Goal: Transaction & Acquisition: Purchase product/service

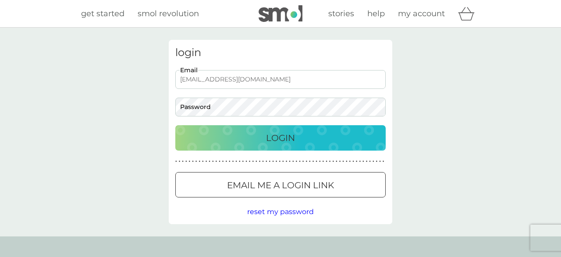
type input "[EMAIL_ADDRESS][DOMAIN_NAME]"
click at [175, 125] on button "Login" at bounding box center [280, 137] width 210 height 25
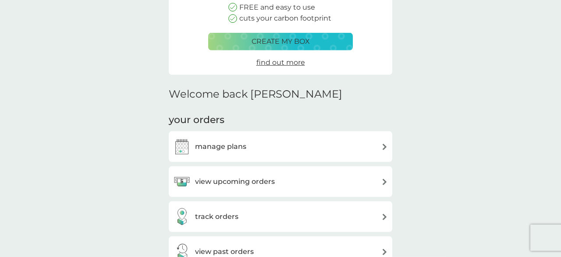
scroll to position [225, 0]
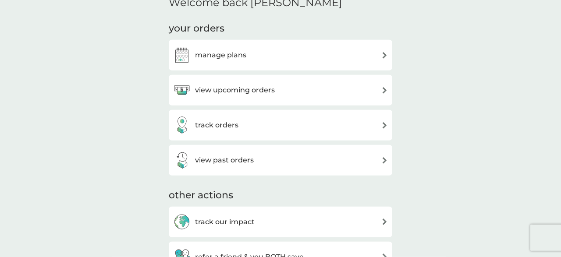
click at [226, 50] on h3 "manage plans" at bounding box center [220, 54] width 51 height 11
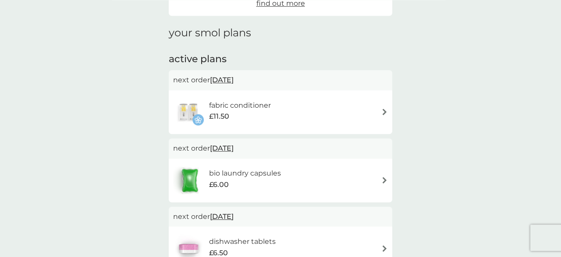
scroll to position [108, 0]
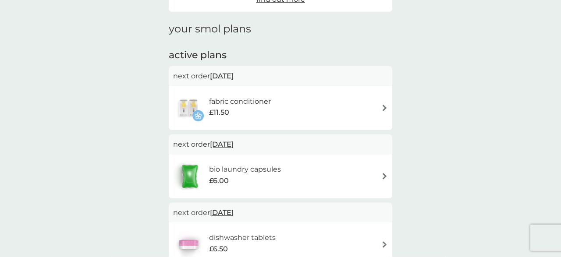
click at [384, 108] on img at bounding box center [384, 108] width 7 height 7
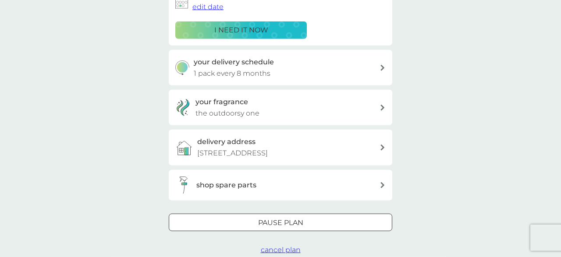
scroll to position [177, 0]
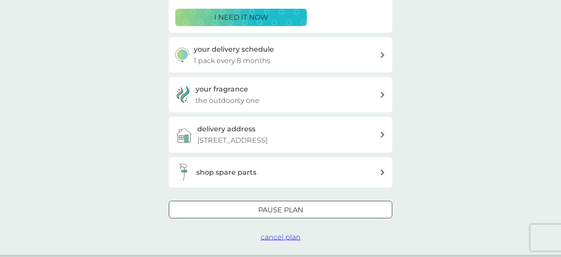
click at [282, 237] on span "cancel plan" at bounding box center [281, 237] width 40 height 8
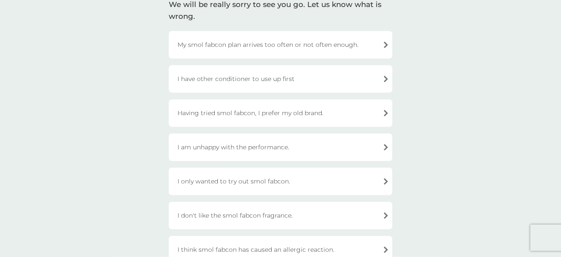
scroll to position [74, 0]
click at [266, 82] on div "I have other conditioner to use up first" at bounding box center [280, 78] width 223 height 28
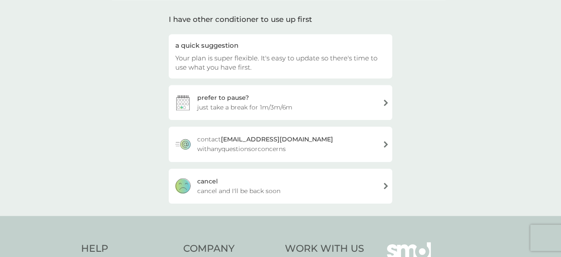
scroll to position [54, 0]
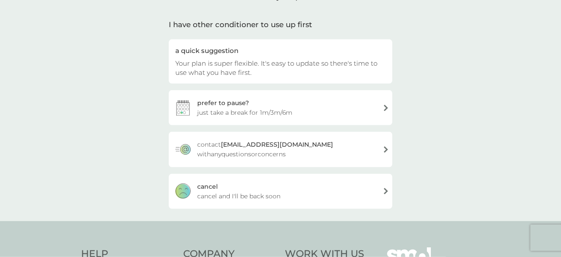
click at [254, 201] on span "cancel and I'll be back soon" at bounding box center [238, 196] width 83 height 10
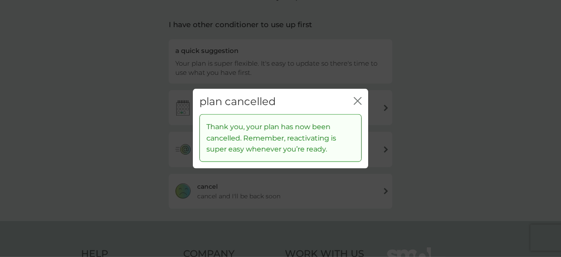
click at [357, 102] on icon "close" at bounding box center [356, 100] width 4 height 7
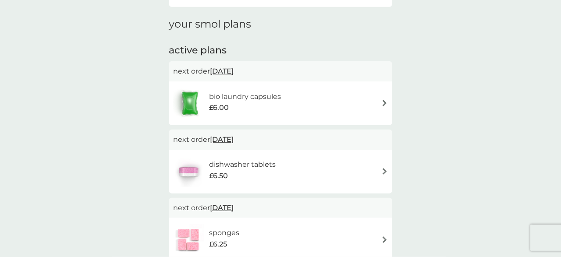
scroll to position [134, 0]
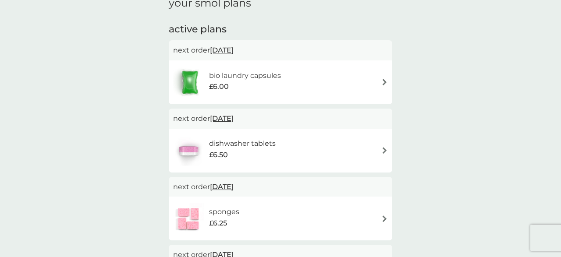
click at [328, 80] on div "bio laundry capsules £6.00" at bounding box center [280, 82] width 215 height 31
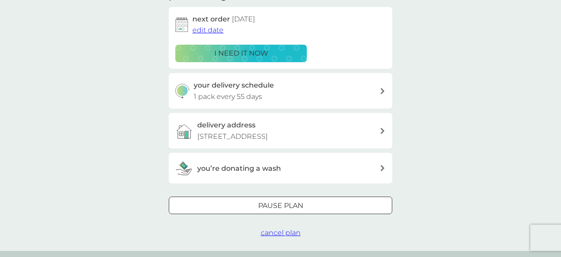
scroll to position [141, 0]
click at [281, 235] on span "cancel plan" at bounding box center [281, 232] width 40 height 8
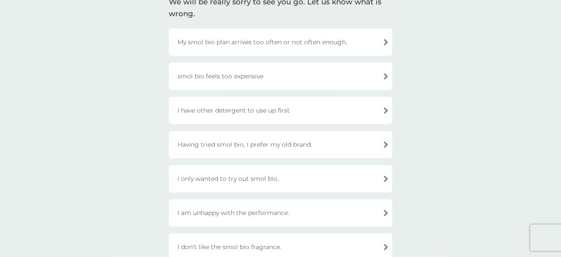
scroll to position [77, 0]
click at [260, 105] on div "I have other detergent to use up first" at bounding box center [280, 109] width 223 height 28
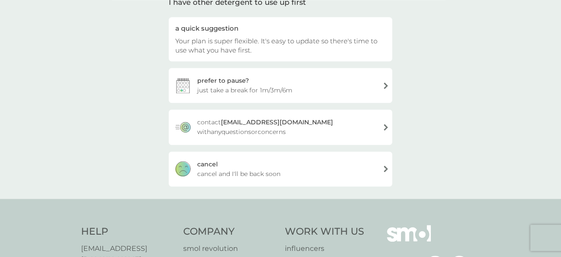
click at [253, 174] on span "cancel and I'll be back soon" at bounding box center [238, 174] width 83 height 10
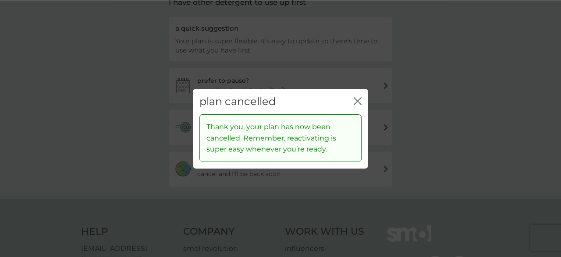
click at [360, 101] on icon "close" at bounding box center [357, 101] width 8 height 8
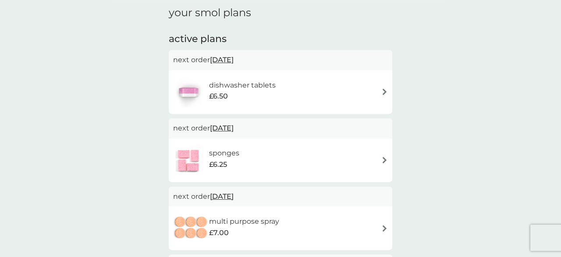
scroll to position [141, 0]
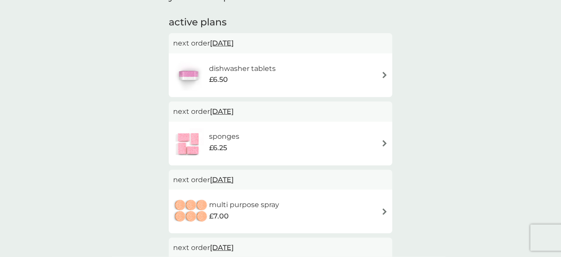
click at [260, 71] on h6 "dishwasher tablets" at bounding box center [242, 68] width 67 height 11
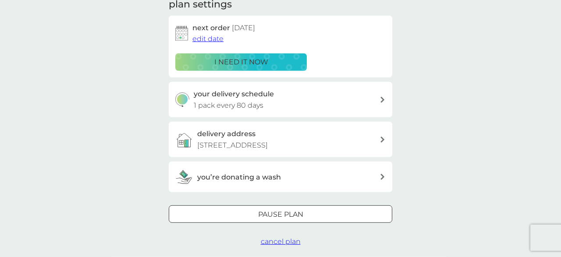
scroll to position [132, 0]
click at [271, 245] on span "cancel plan" at bounding box center [281, 241] width 40 height 8
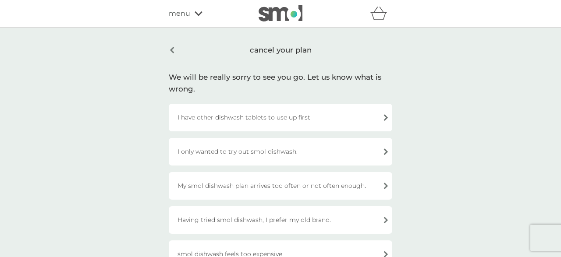
click at [254, 122] on div "I have other dishwash tablets to use up first" at bounding box center [280, 118] width 223 height 28
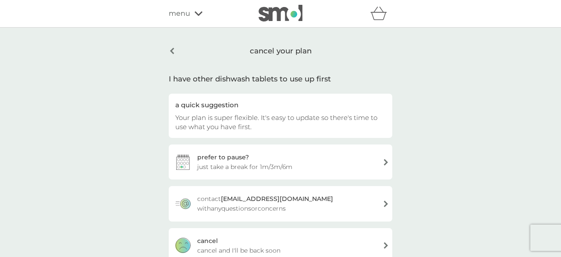
scroll to position [83, 0]
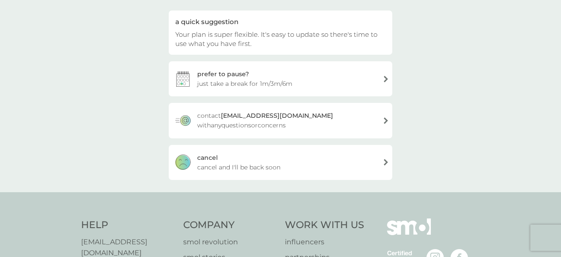
click at [231, 168] on span "cancel and I'll be back soon" at bounding box center [238, 167] width 83 height 10
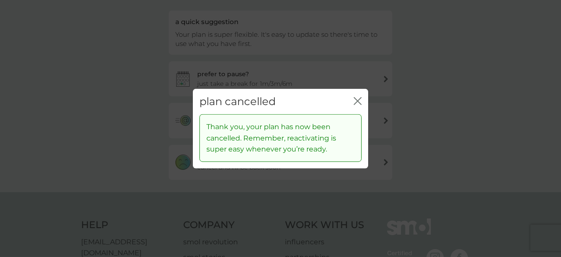
click at [360, 102] on icon "close" at bounding box center [357, 101] width 8 height 8
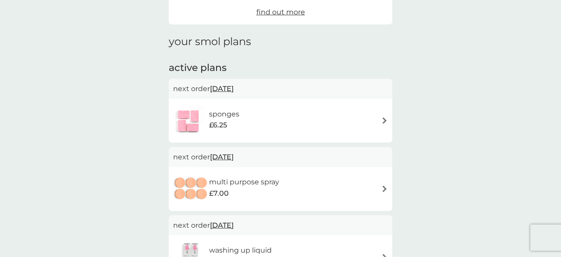
scroll to position [95, 0]
click at [285, 120] on div "sponges £6.25" at bounding box center [280, 120] width 215 height 31
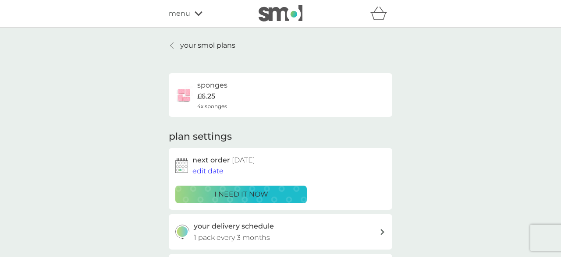
scroll to position [195, 0]
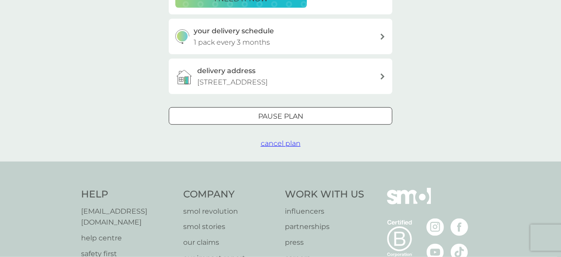
click at [271, 144] on span "cancel plan" at bounding box center [281, 143] width 40 height 8
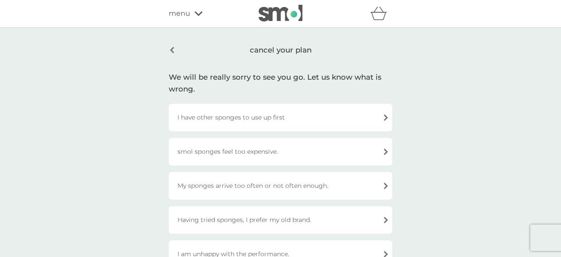
click at [249, 123] on div "I have other sponges to use up first" at bounding box center [280, 118] width 223 height 28
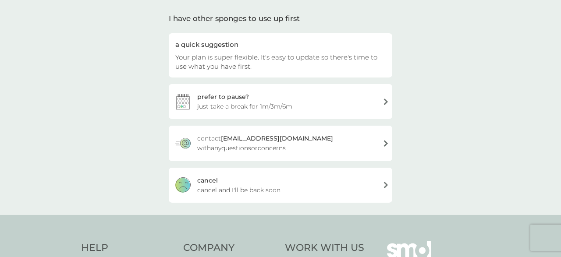
scroll to position [64, 0]
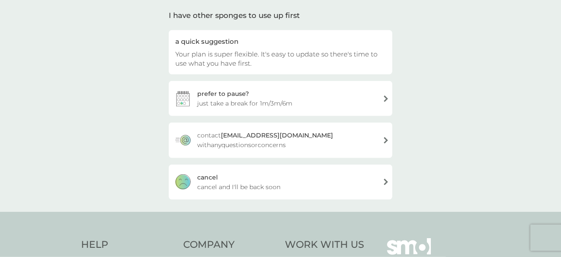
click at [261, 187] on span "cancel and I'll be back soon" at bounding box center [238, 187] width 83 height 10
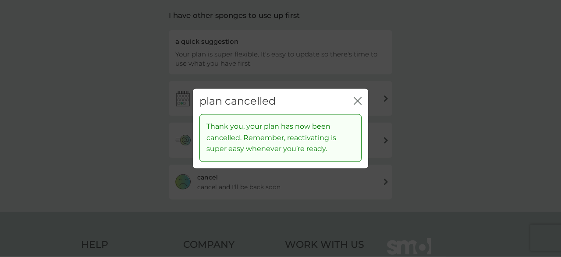
click at [360, 98] on icon "close" at bounding box center [357, 101] width 8 height 8
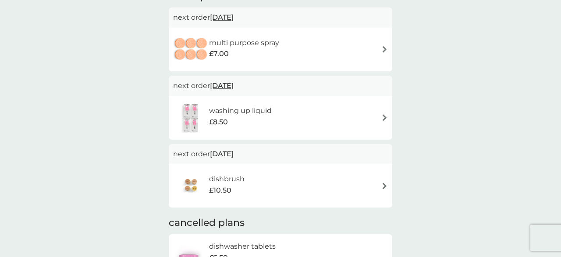
scroll to position [167, 0]
click at [278, 43] on h6 "multi purpose spray" at bounding box center [244, 41] width 70 height 11
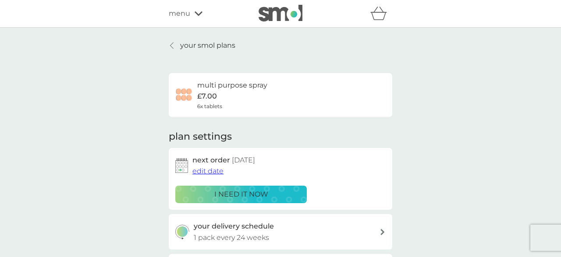
scroll to position [168, 0]
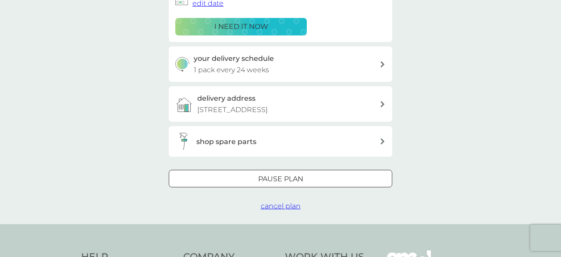
click at [279, 204] on span "cancel plan" at bounding box center [281, 206] width 40 height 8
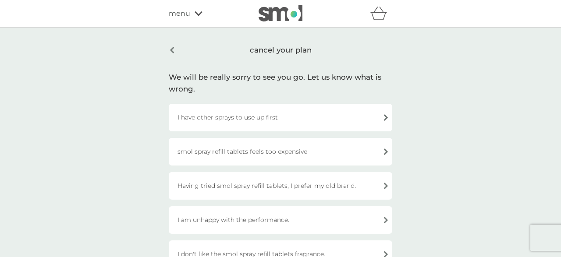
click at [264, 118] on div "I have other sprays to use up first" at bounding box center [280, 118] width 223 height 28
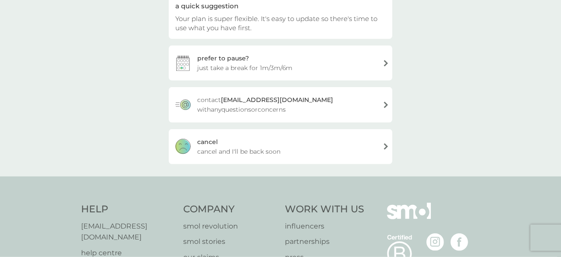
scroll to position [99, 0]
click at [245, 153] on span "cancel and I'll be back soon" at bounding box center [238, 152] width 83 height 10
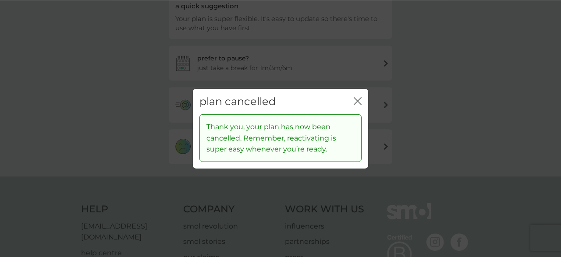
click at [357, 105] on button "close" at bounding box center [357, 101] width 8 height 9
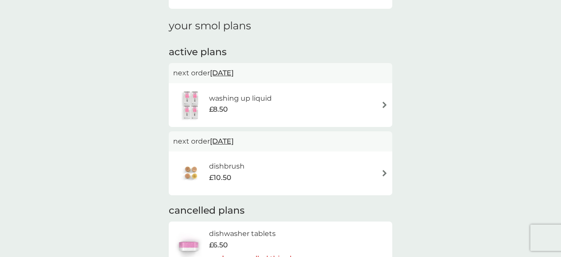
scroll to position [113, 0]
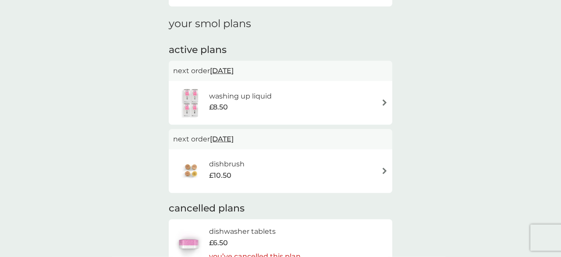
click at [296, 104] on div "washing up liquid £8.50" at bounding box center [280, 103] width 215 height 31
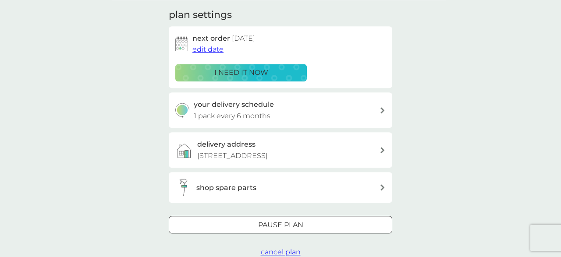
scroll to position [142, 0]
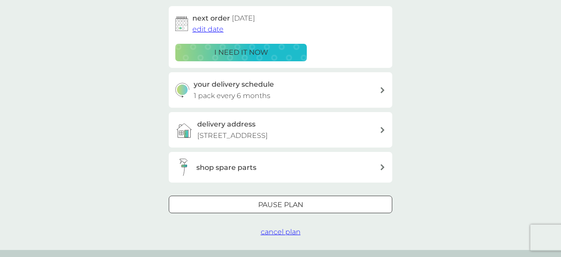
drag, startPoint x: 243, startPoint y: 204, endPoint x: 273, endPoint y: 186, distance: 34.6
click at [273, 186] on div "your smol plans washing up liquid £8.50 4x 500ml plan settings next order [DATE…" at bounding box center [280, 68] width 223 height 340
click at [280, 233] on span "cancel plan" at bounding box center [281, 232] width 40 height 8
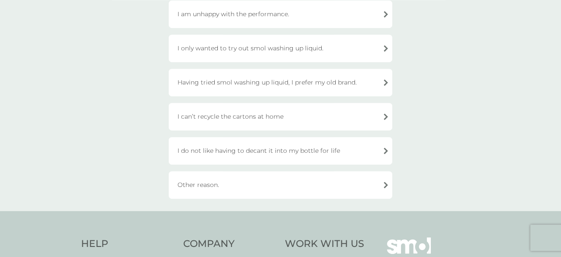
scroll to position [207, 0]
click at [257, 177] on div "Other reason." at bounding box center [280, 184] width 223 height 28
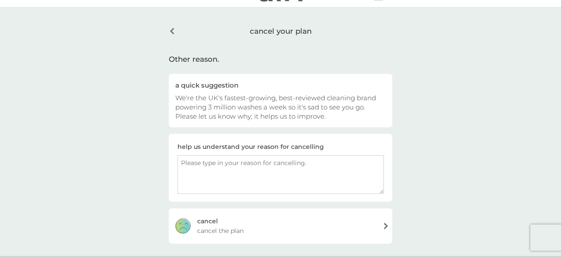
scroll to position [15, 0]
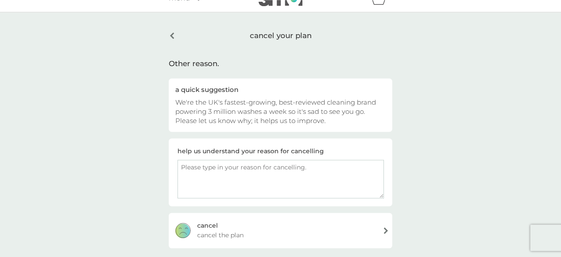
click at [173, 33] on div "cancel your plan" at bounding box center [280, 36] width 223 height 22
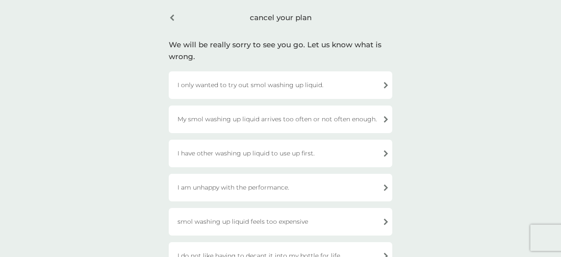
scroll to position [38, 0]
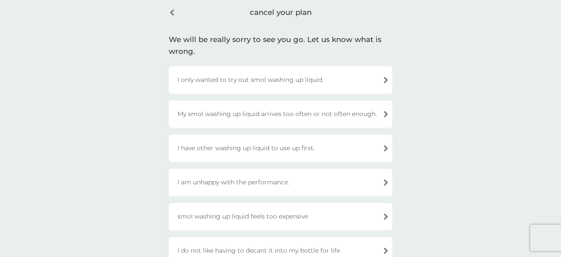
click at [237, 143] on div "I have other washing up liquid to use up first." at bounding box center [280, 148] width 223 height 28
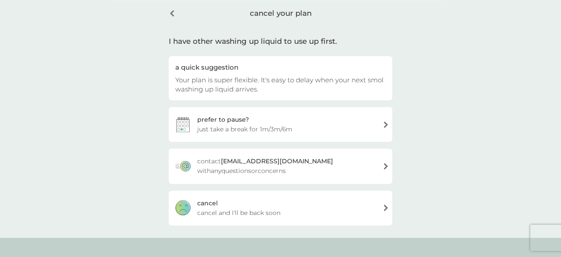
scroll to position [99, 0]
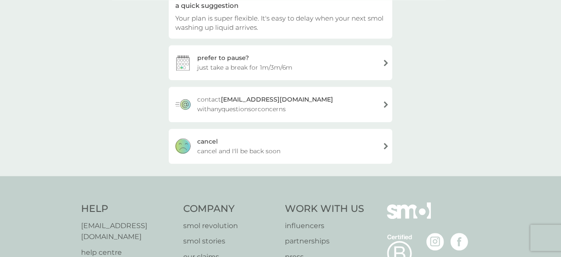
click at [244, 153] on span "cancel and I'll be back soon" at bounding box center [238, 151] width 83 height 10
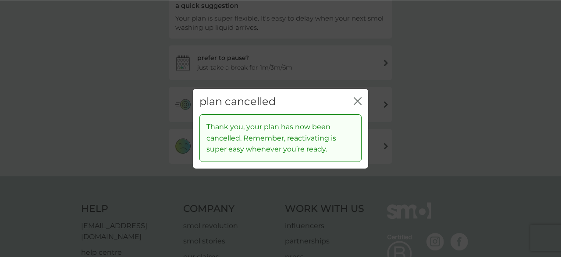
click at [357, 102] on icon "close" at bounding box center [356, 100] width 4 height 7
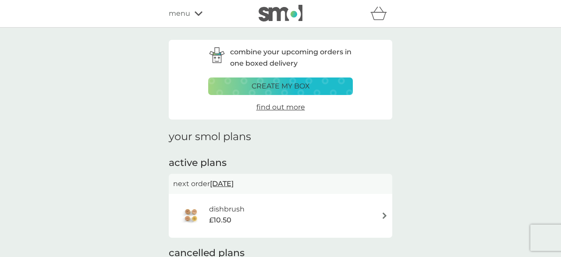
click at [200, 5] on div "refer a friend & you BOTH save smol impact smol shop your smol plans your upcom…" at bounding box center [280, 14] width 223 height 18
click at [195, 18] on div "menu" at bounding box center [206, 13] width 74 height 11
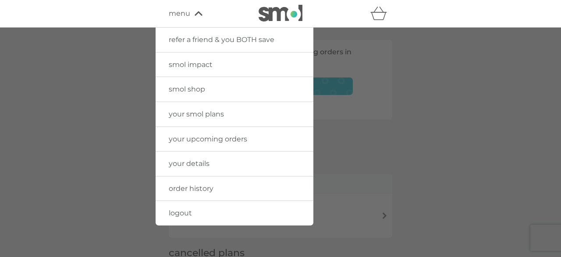
click at [191, 8] on div "refer a friend & you BOTH save smol impact smol shop your smol plans your upcom…" at bounding box center [280, 14] width 223 height 18
click at [117, 59] on div at bounding box center [280, 156] width 561 height 257
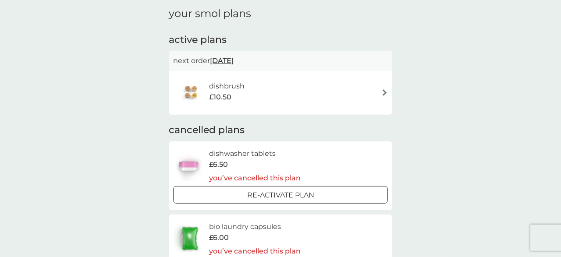
scroll to position [124, 0]
click at [304, 93] on div "dishbrush £10.50" at bounding box center [280, 92] width 215 height 31
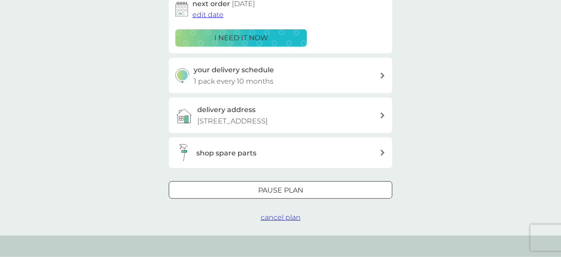
scroll to position [157, 0]
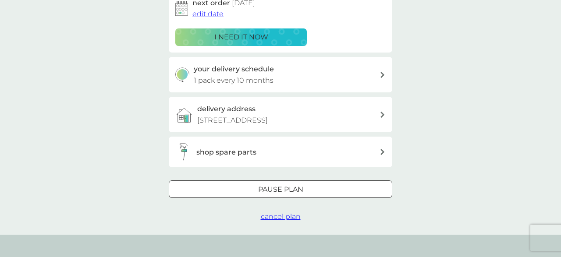
click at [277, 217] on span "cancel plan" at bounding box center [281, 216] width 40 height 8
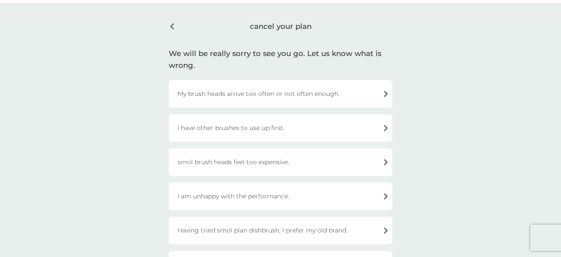
scroll to position [24, 0]
click at [275, 123] on div "I have other brushes to use up first." at bounding box center [280, 128] width 223 height 28
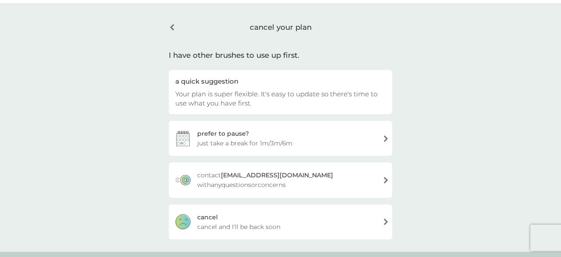
scroll to position [146, 0]
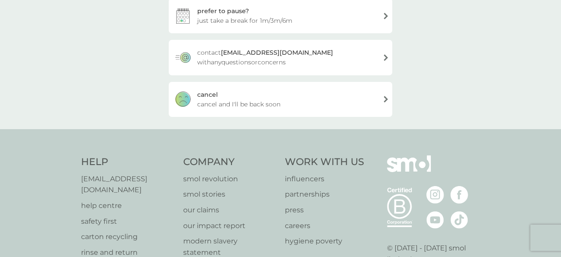
click at [248, 95] on div "[PERSON_NAME] and I'll be back soon" at bounding box center [280, 99] width 223 height 35
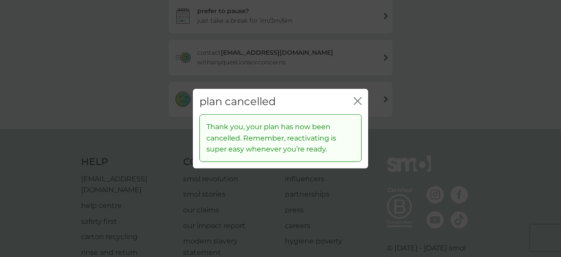
click at [356, 103] on icon "close" at bounding box center [357, 101] width 8 height 8
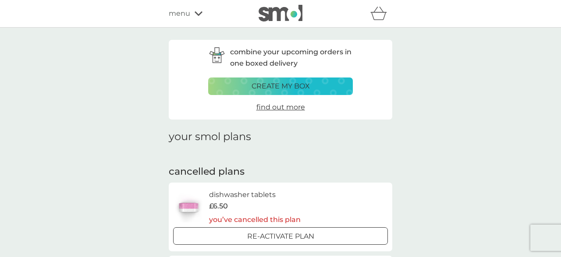
click at [192, 18] on div "menu" at bounding box center [206, 13] width 74 height 11
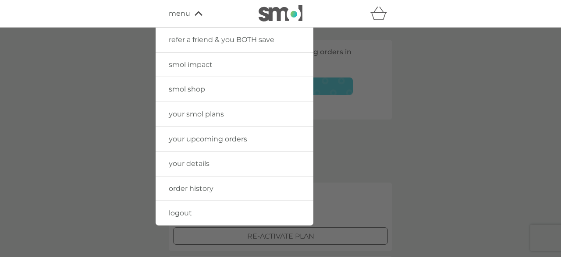
click at [203, 86] on span "smol shop" at bounding box center [187, 89] width 36 height 8
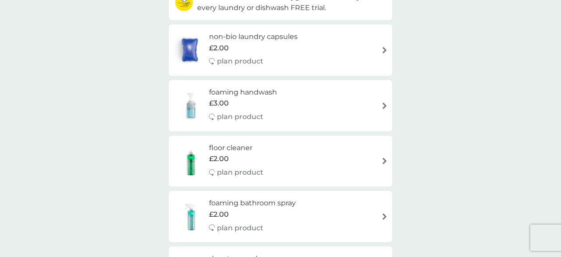
scroll to position [140, 0]
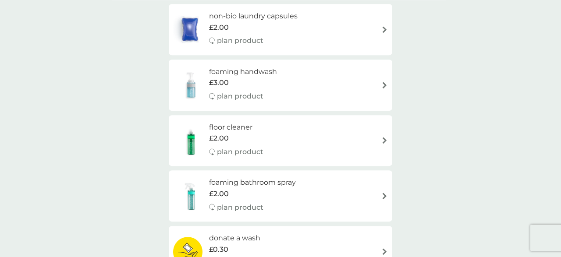
click at [224, 125] on h6 "floor cleaner" at bounding box center [236, 127] width 54 height 11
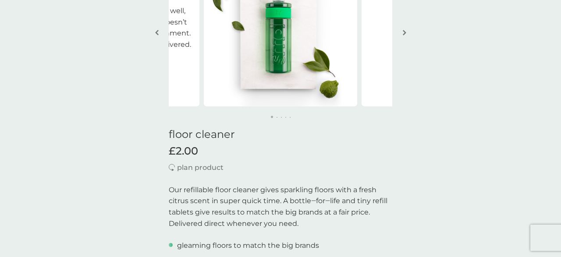
scroll to position [46, 0]
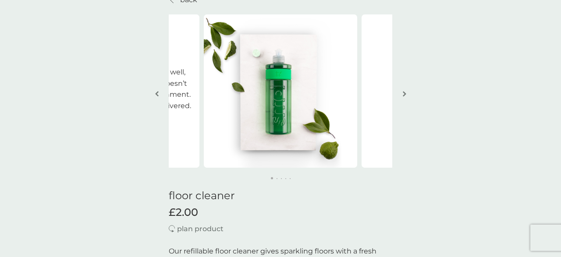
click at [402, 97] on button "button" at bounding box center [404, 95] width 7 height 44
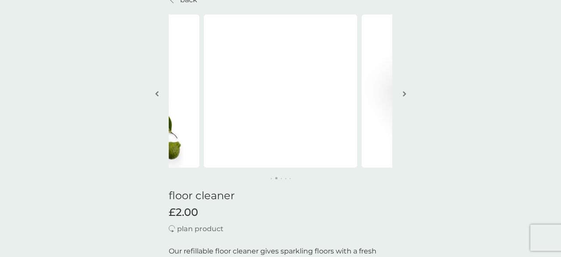
click at [402, 97] on button "button" at bounding box center [404, 95] width 7 height 44
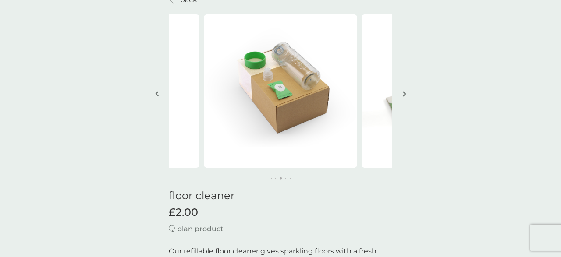
click at [402, 97] on button "button" at bounding box center [404, 95] width 7 height 44
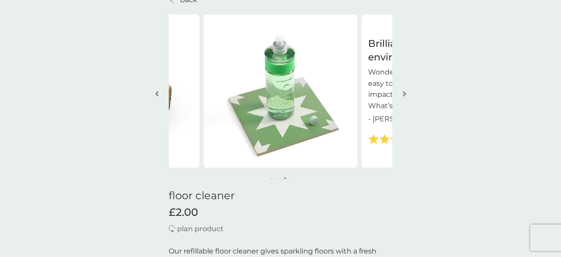
click at [402, 97] on button "button" at bounding box center [404, 95] width 7 height 44
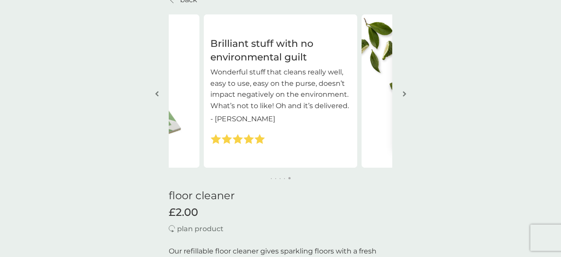
click at [402, 97] on button "button" at bounding box center [404, 95] width 7 height 44
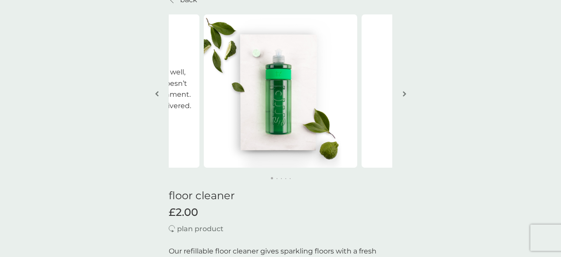
click at [402, 97] on button "button" at bounding box center [404, 95] width 7 height 44
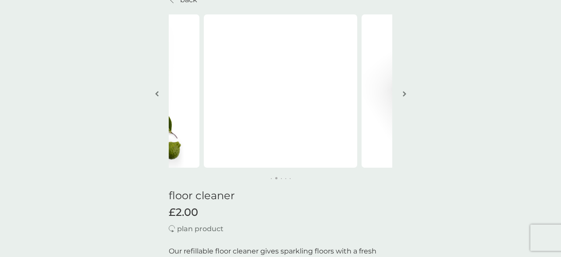
click at [402, 97] on button "button" at bounding box center [404, 95] width 7 height 44
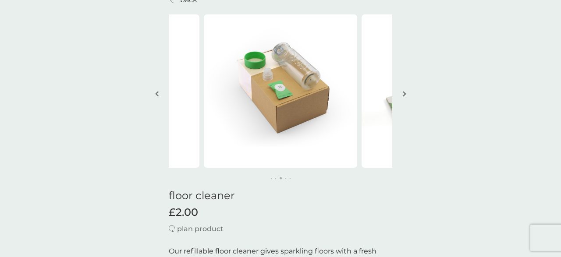
click at [402, 97] on button "button" at bounding box center [404, 95] width 7 height 44
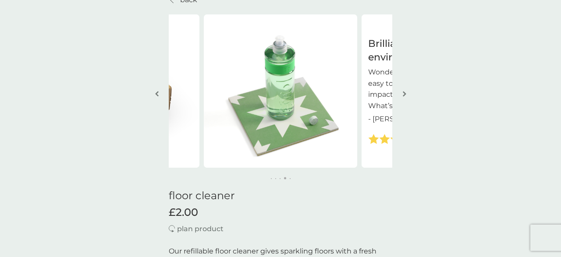
click at [402, 97] on button "button" at bounding box center [404, 95] width 7 height 44
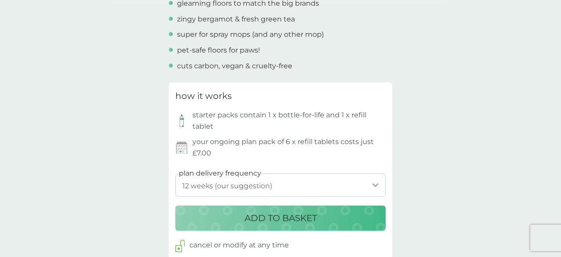
scroll to position [362, 0]
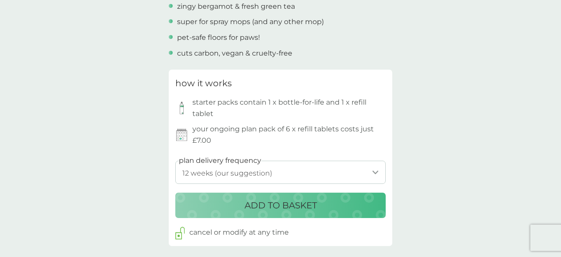
click at [175, 161] on select "1 week 2 weeks 3 weeks 4 weeks 5 weeks 6 weeks 7 weeks 8 weeks 9 weeks 10 weeks…" at bounding box center [280, 172] width 210 height 23
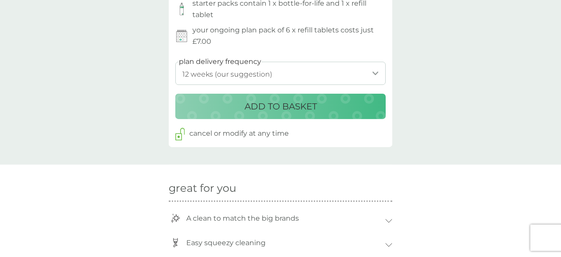
scroll to position [461, 0]
click at [175, 62] on select "1 week 2 weeks 3 weeks 4 weeks 5 weeks 6 weeks 7 weeks 8 weeks 9 weeks 10 weeks…" at bounding box center [280, 73] width 210 height 23
click at [480, 108] on div "back Brilliant stuff with no environmental guilt Wonderful stuff that cleans re…" at bounding box center [280, 196] width 561 height 1235
click at [175, 62] on select "1 week 2 weeks 3 weeks 4 weeks 5 weeks 6 weeks 7 weeks 8 weeks 9 weeks 10 weeks…" at bounding box center [280, 73] width 210 height 23
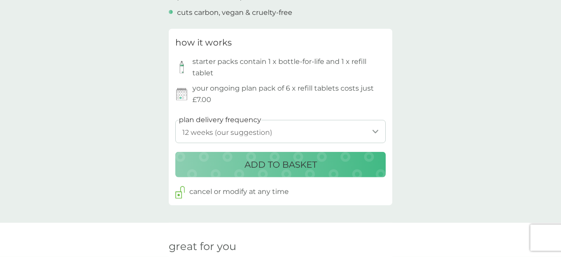
scroll to position [388, 0]
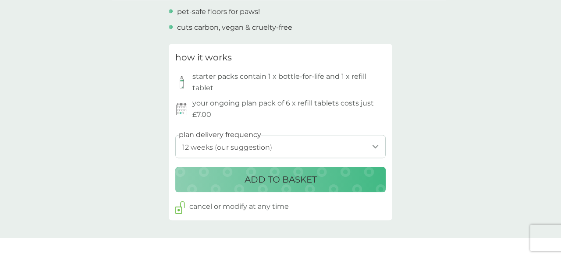
click at [175, 135] on select "1 week 2 weeks 3 weeks 4 weeks 5 weeks 6 weeks 7 weeks 8 weeks 9 weeks 10 weeks…" at bounding box center [280, 146] width 210 height 23
select select "182"
click option "26 weeks" at bounding box center [0, 0] width 0 height 0
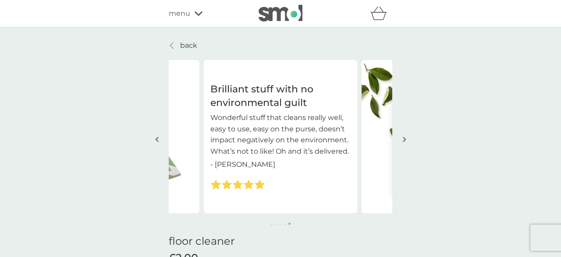
scroll to position [5, 0]
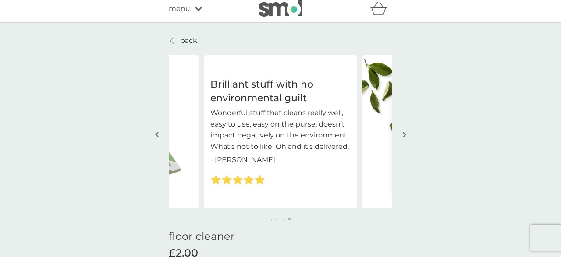
drag, startPoint x: 186, startPoint y: 38, endPoint x: 198, endPoint y: 39, distance: 12.7
click at [185, 37] on p "back" at bounding box center [188, 40] width 17 height 11
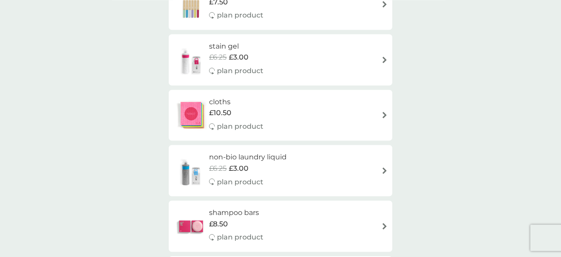
scroll to position [666, 0]
click at [276, 72] on div "stain gel £6.25 £3.00 plan product" at bounding box center [280, 59] width 215 height 38
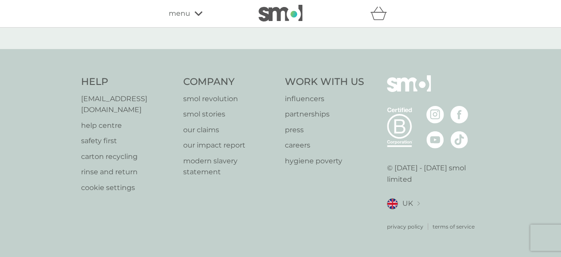
select select "182"
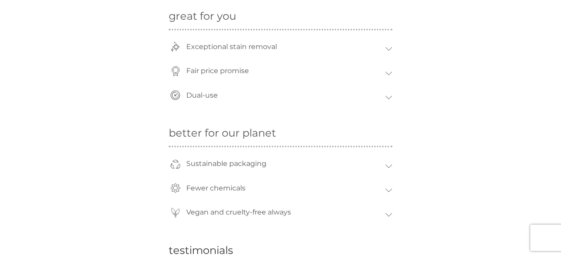
scroll to position [614, 0]
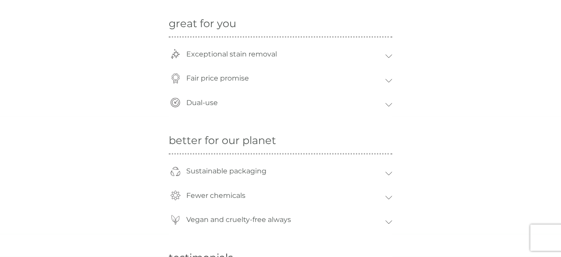
click at [269, 52] on p "Exceptional stain removal" at bounding box center [231, 54] width 99 height 20
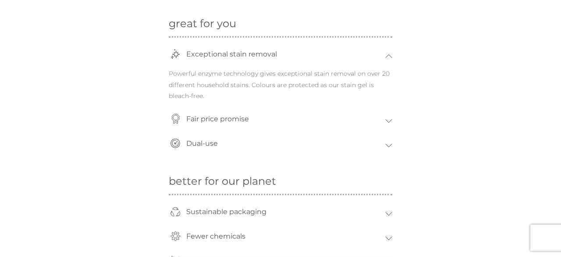
click at [269, 52] on p "Exceptional stain removal" at bounding box center [231, 54] width 99 height 20
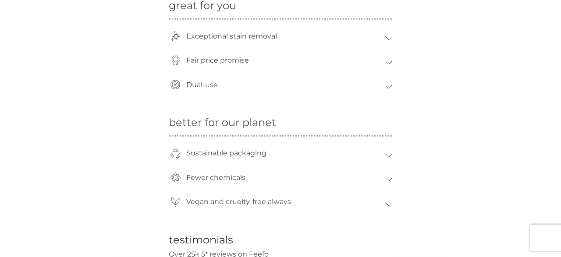
scroll to position [632, 0]
click at [254, 89] on div "Dual-use" at bounding box center [283, 84] width 203 height 20
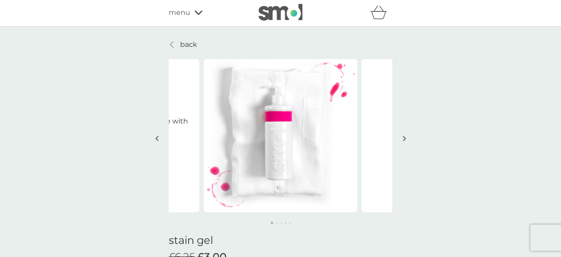
scroll to position [0, 0]
click at [374, 17] on icon "basket" at bounding box center [378, 14] width 17 height 14
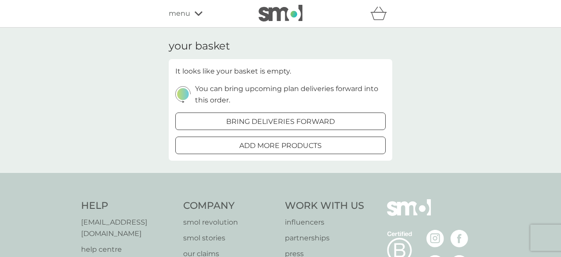
click at [195, 12] on icon at bounding box center [198, 13] width 8 height 5
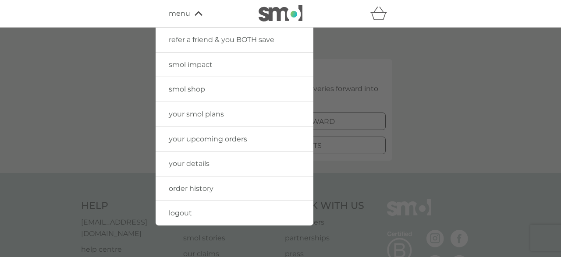
click at [205, 90] on link "smol shop" at bounding box center [234, 89] width 158 height 25
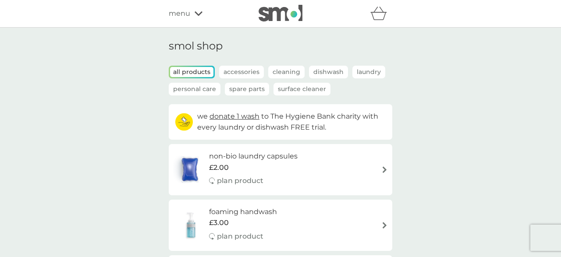
click at [244, 71] on p "Accessories" at bounding box center [241, 72] width 45 height 13
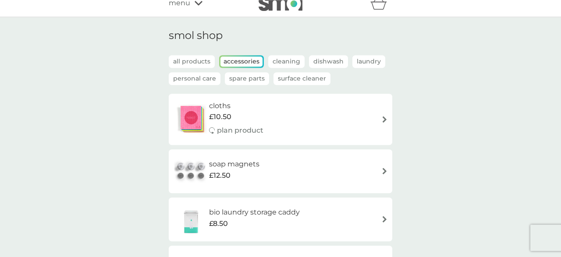
scroll to position [11, 0]
click at [297, 57] on p "Cleaning" at bounding box center [286, 61] width 36 height 13
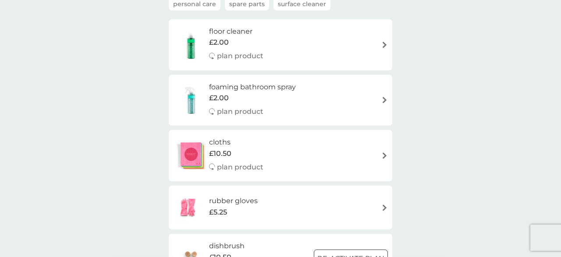
scroll to position [87, 0]
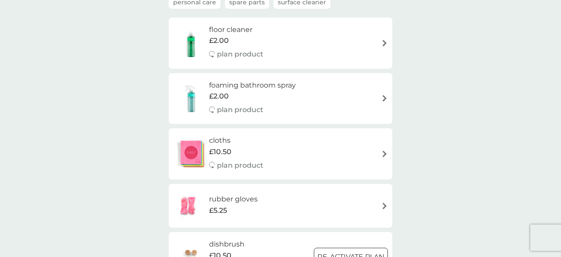
click at [286, 46] on div "floor cleaner £2.00 plan product" at bounding box center [280, 43] width 215 height 38
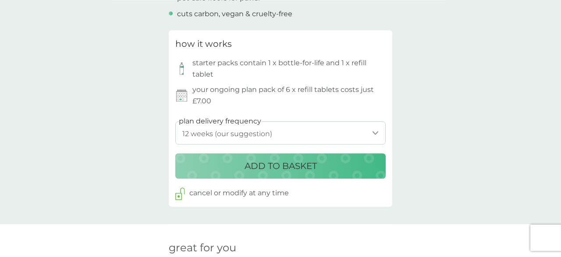
scroll to position [404, 0]
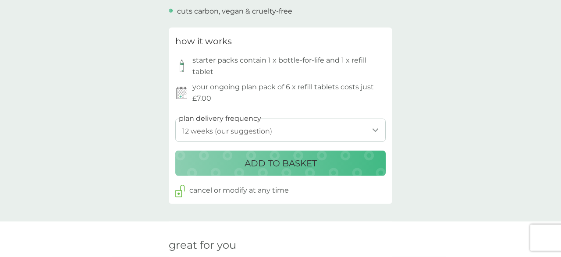
click at [175, 119] on select "1 week 2 weeks 3 weeks 4 weeks 5 weeks 6 weeks 7 weeks 8 weeks 9 weeks 10 weeks…" at bounding box center [280, 130] width 210 height 23
select select "182"
click option "26 weeks" at bounding box center [0, 0] width 0 height 0
click at [254, 166] on p "ADD TO BASKET" at bounding box center [280, 163] width 72 height 14
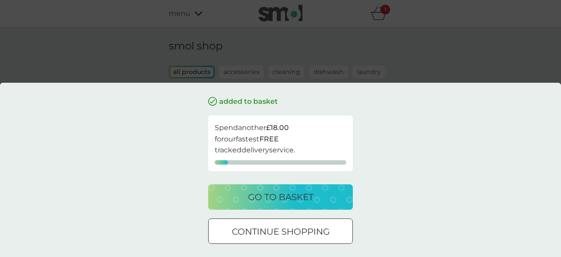
click at [290, 226] on p "continue shopping" at bounding box center [281, 232] width 98 height 14
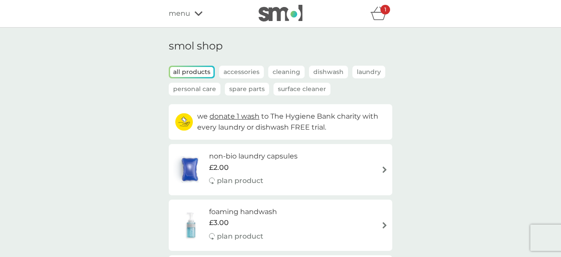
click at [285, 74] on p "Cleaning" at bounding box center [286, 72] width 36 height 13
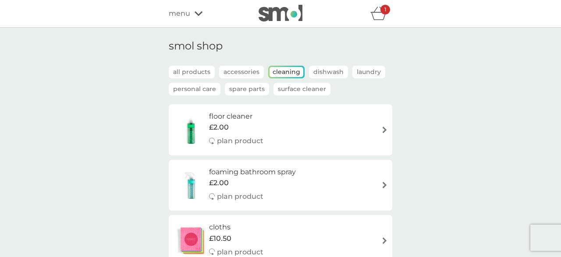
click at [316, 72] on p "Dishwash" at bounding box center [328, 72] width 39 height 13
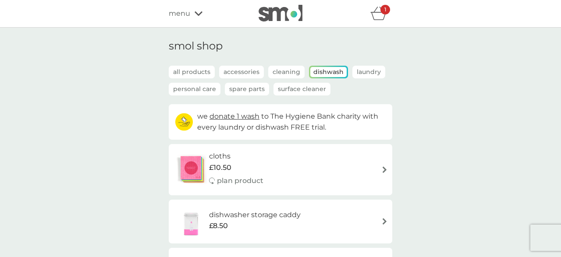
click at [370, 73] on p "Laundry" at bounding box center [368, 72] width 33 height 13
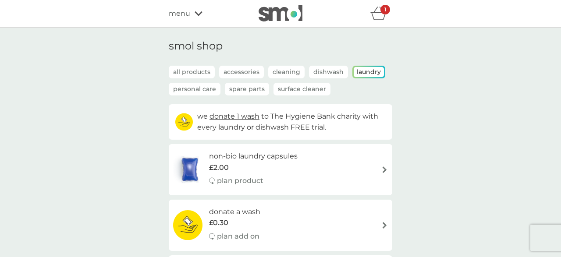
click at [205, 87] on p "Personal Care" at bounding box center [195, 89] width 52 height 13
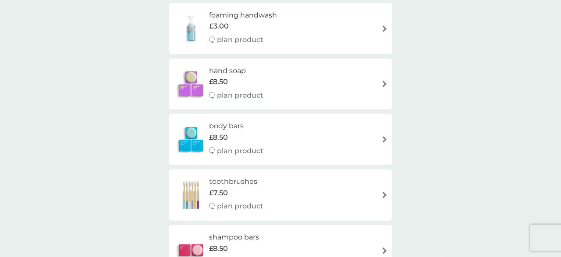
scroll to position [189, 0]
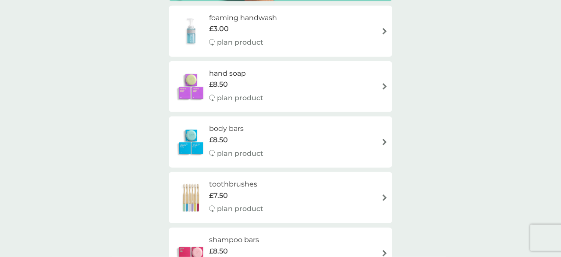
click at [272, 40] on div "plan product" at bounding box center [243, 42] width 68 height 11
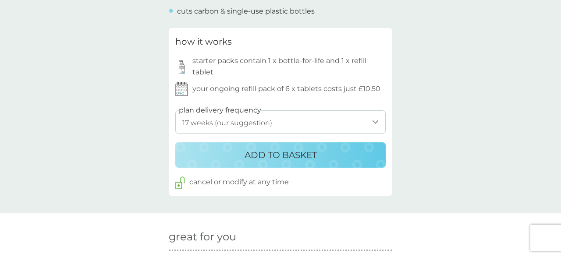
scroll to position [461, 0]
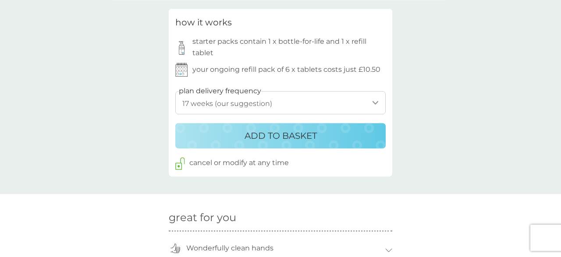
click at [175, 91] on select "1 week 2 weeks 3 weeks 4 weeks 5 weeks 6 weeks 7 weeks 8 weeks 9 weeks 10 weeks…" at bounding box center [280, 102] width 210 height 23
select select "182"
click option "26 weeks" at bounding box center [0, 0] width 0 height 0
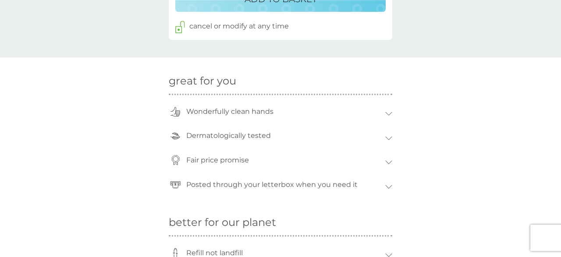
scroll to position [598, 0]
click at [264, 133] on p "Dermatologically tested" at bounding box center [228, 135] width 93 height 20
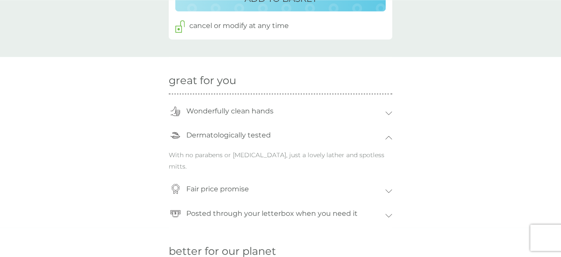
click at [264, 133] on p "Dermatologically tested" at bounding box center [228, 135] width 93 height 20
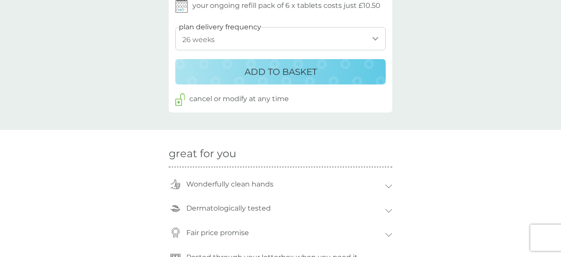
scroll to position [505, 0]
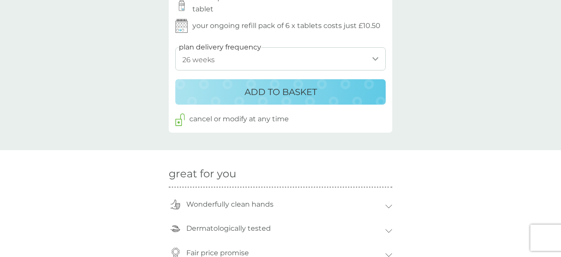
click at [263, 95] on p "ADD TO BASKET" at bounding box center [280, 92] width 72 height 14
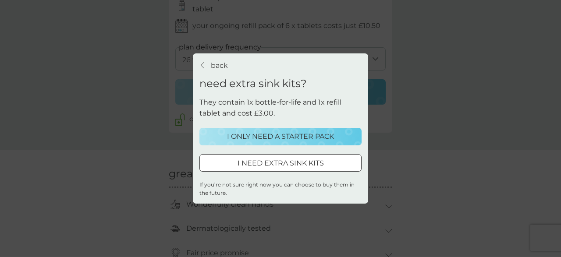
scroll to position [486, 0]
click at [254, 140] on p "I ONLY NEED A STARTER PACK" at bounding box center [280, 136] width 107 height 11
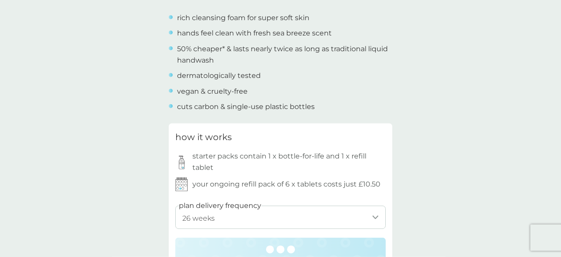
scroll to position [237, 0]
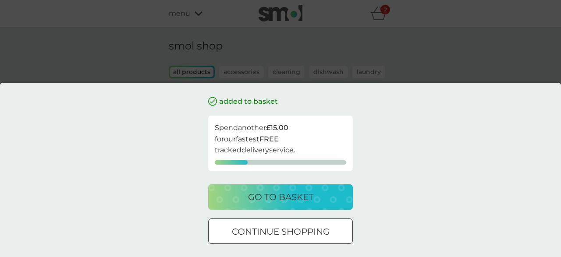
click at [310, 74] on div "added to basket Spend another £15.00 for our fastest FREE tracked delivery serv…" at bounding box center [280, 128] width 561 height 257
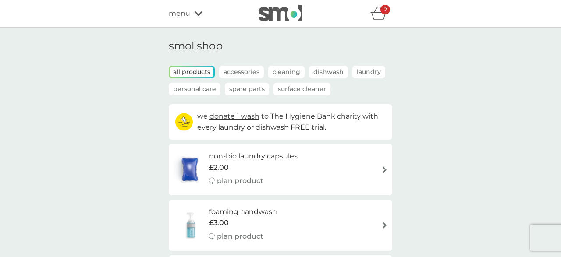
click at [208, 88] on p "Personal Care" at bounding box center [195, 89] width 52 height 13
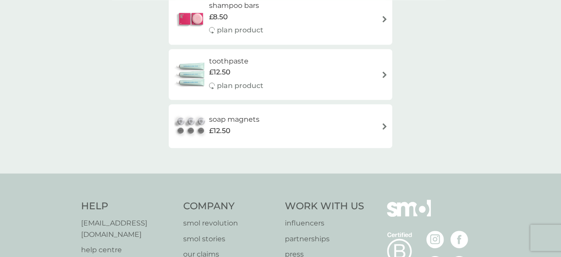
scroll to position [424, 0]
click at [231, 79] on div "toothpaste £12.50 plan product" at bounding box center [240, 74] width 63 height 38
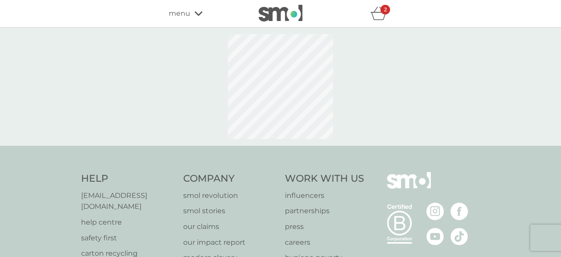
select select "91"
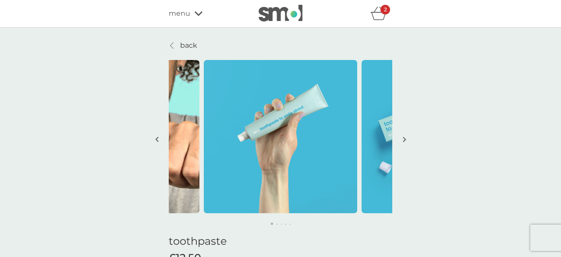
click at [195, 19] on div "menu" at bounding box center [206, 13] width 74 height 11
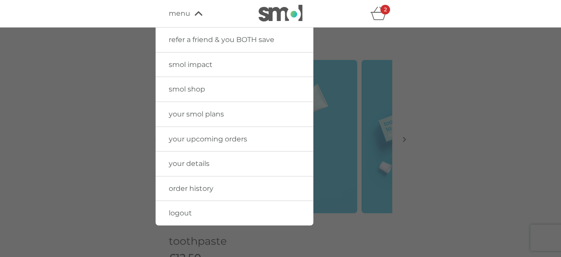
click at [197, 88] on span "smol shop" at bounding box center [187, 89] width 36 height 8
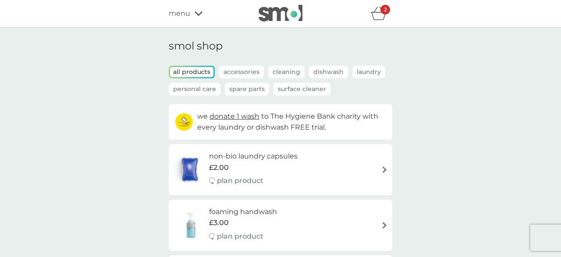
click at [245, 84] on p "Spare Parts" at bounding box center [247, 89] width 44 height 13
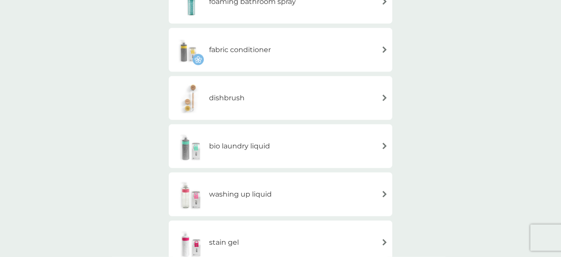
scroll to position [285, 0]
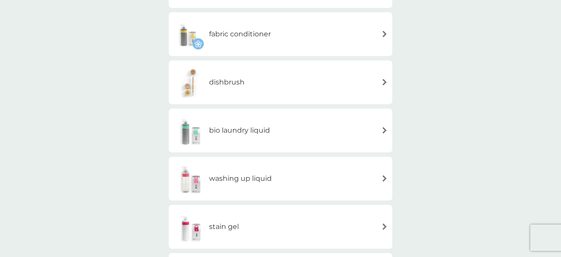
click at [266, 79] on div "dishbrush" at bounding box center [280, 82] width 215 height 31
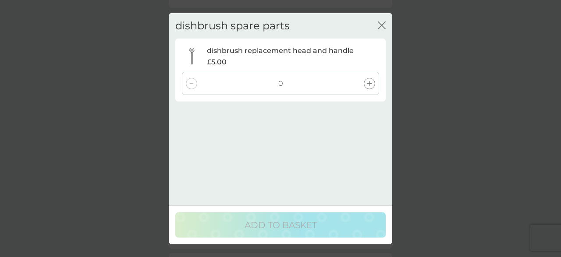
click at [367, 87] on div at bounding box center [369, 83] width 11 height 11
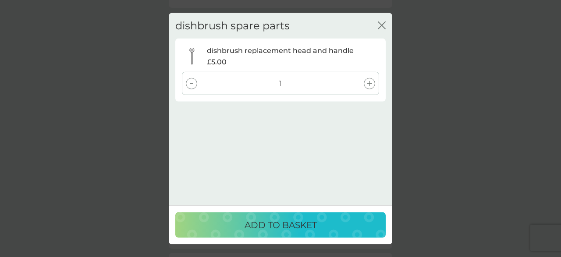
click at [309, 219] on p "ADD TO BASKET" at bounding box center [280, 225] width 72 height 14
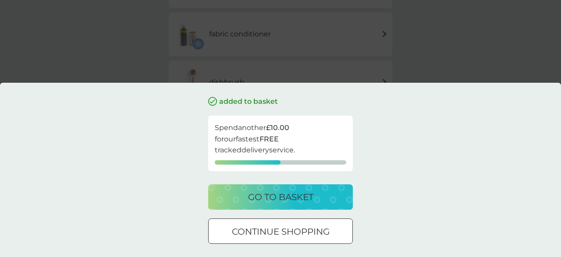
click at [306, 194] on p "go to basket" at bounding box center [280, 197] width 65 height 14
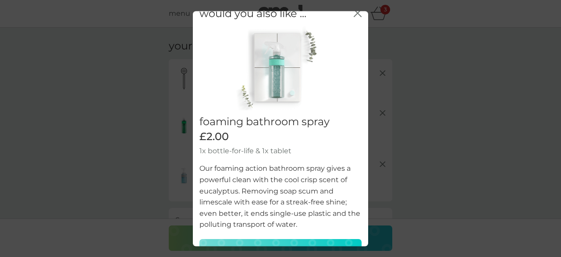
scroll to position [11, 0]
click at [358, 15] on icon "close" at bounding box center [357, 13] width 8 height 8
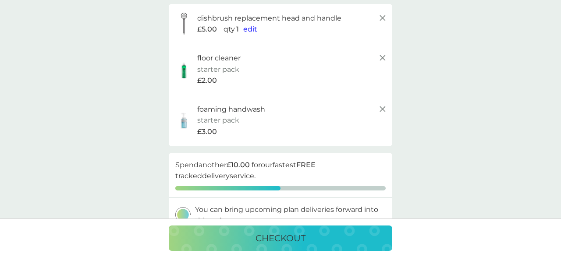
scroll to position [0, 0]
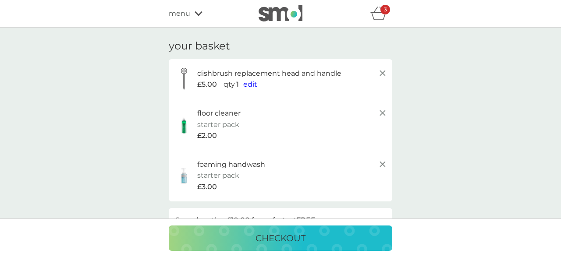
click at [198, 13] on icon at bounding box center [198, 13] width 8 height 5
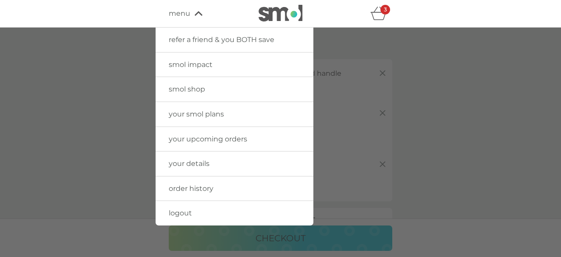
click at [186, 94] on link "smol shop" at bounding box center [234, 89] width 158 height 25
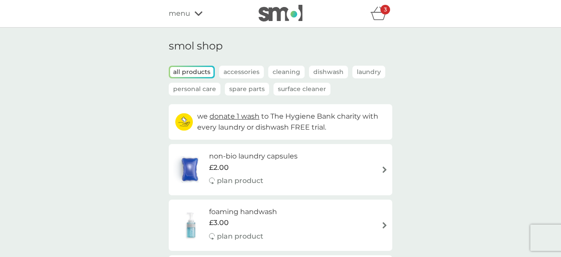
click at [234, 93] on p "Spare Parts" at bounding box center [247, 89] width 44 height 13
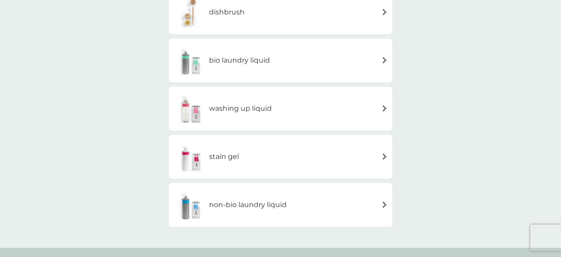
scroll to position [355, 0]
click at [274, 158] on div "stain gel" at bounding box center [280, 156] width 215 height 31
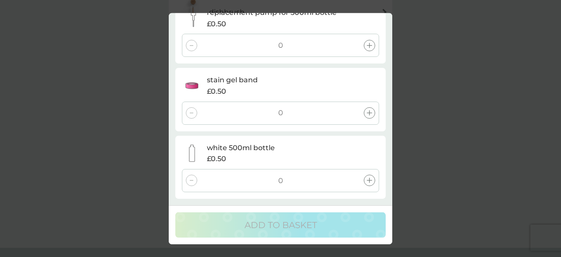
scroll to position [0, 0]
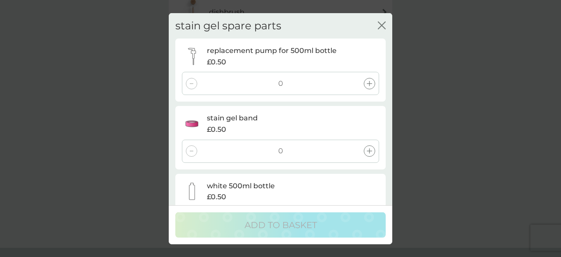
click at [387, 21] on div "stain gel spare parts close replacement pump for 500ml bottle £0.50 0 stain gel…" at bounding box center [280, 109] width 223 height 192
click at [380, 25] on icon "close" at bounding box center [382, 25] width 8 height 8
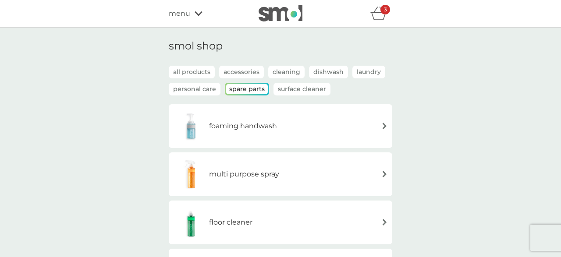
click at [356, 71] on p "Laundry" at bounding box center [368, 72] width 33 height 13
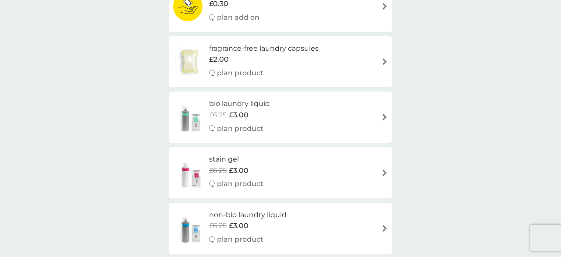
scroll to position [306, 0]
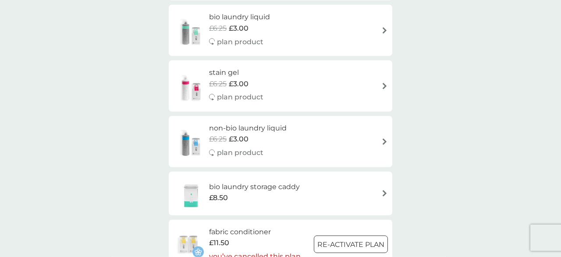
click at [345, 87] on div "stain gel £6.25 £3.00 plan product" at bounding box center [280, 86] width 215 height 38
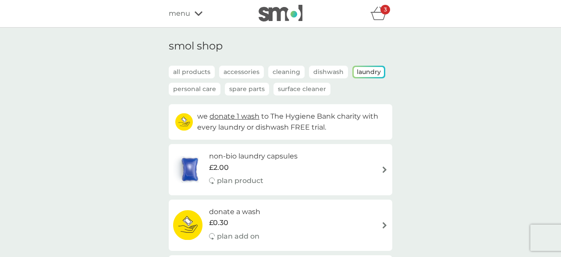
select select "182"
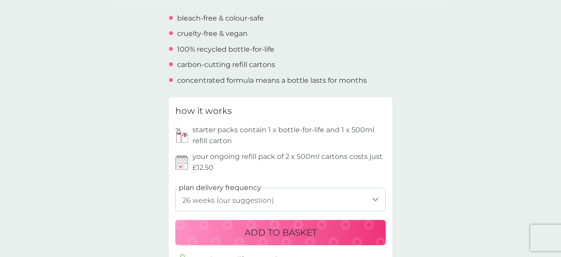
scroll to position [391, 0]
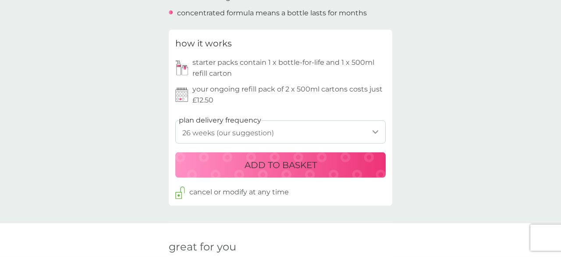
click at [175, 120] on select "1 week 2 weeks 3 weeks 4 weeks 5 weeks 6 weeks 7 weeks 8 weeks 9 weeks 10 weeks…" at bounding box center [280, 131] width 210 height 23
drag, startPoint x: 275, startPoint y: 127, endPoint x: 270, endPoint y: 164, distance: 37.5
click at [270, 164] on p "ADD TO BASKET" at bounding box center [280, 165] width 72 height 14
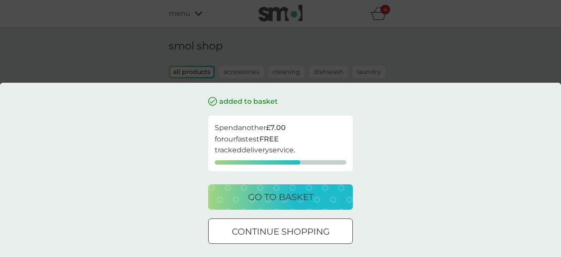
click at [340, 65] on div "added to basket Spend another £7.00 for our fastest FREE tracked delivery servi…" at bounding box center [280, 128] width 561 height 257
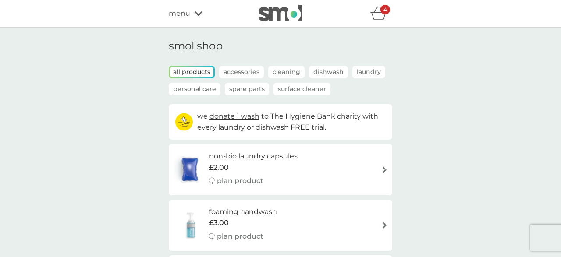
click at [321, 86] on p "Surface Cleaner" at bounding box center [301, 89] width 57 height 13
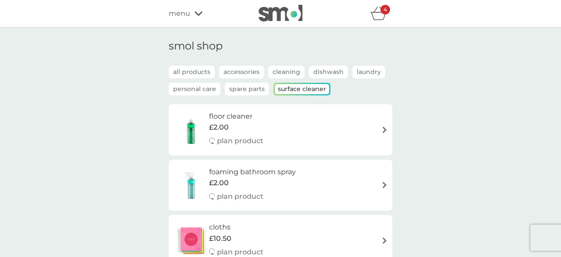
click at [379, 13] on icon "basket" at bounding box center [378, 16] width 15 height 8
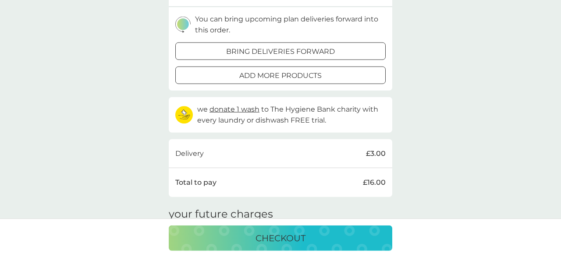
scroll to position [298, 0]
click at [316, 71] on p "add more products" at bounding box center [280, 74] width 82 height 11
